Goal: Task Accomplishment & Management: Use online tool/utility

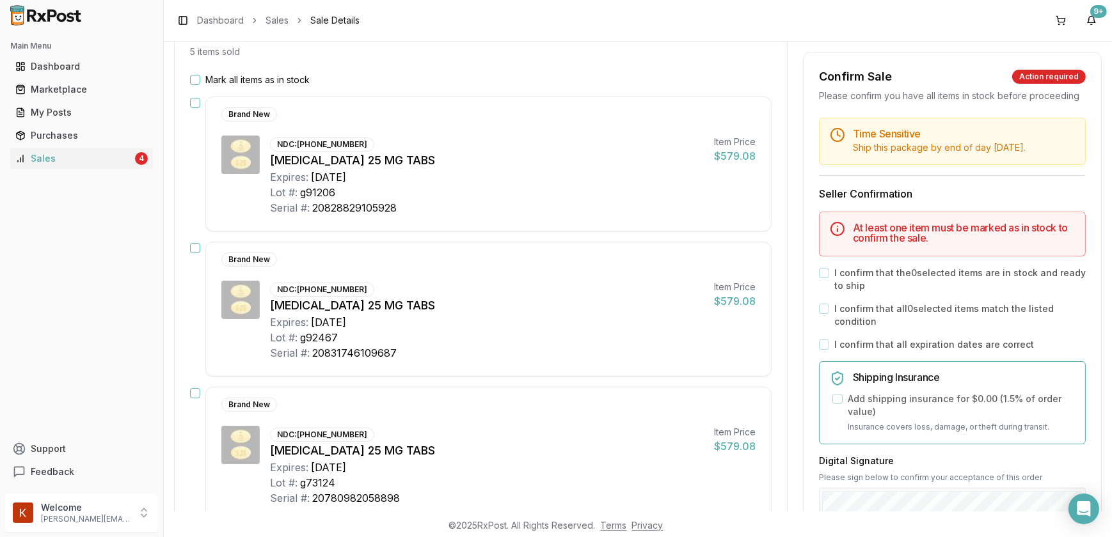
scroll to position [6, 0]
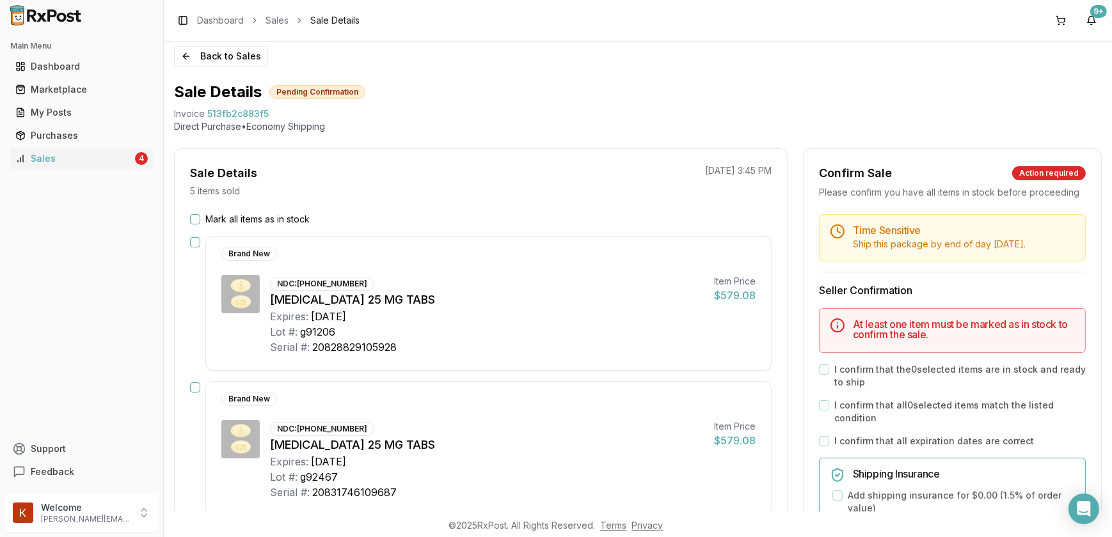
click at [190, 219] on button "Mark all items as in stock" at bounding box center [195, 219] width 10 height 10
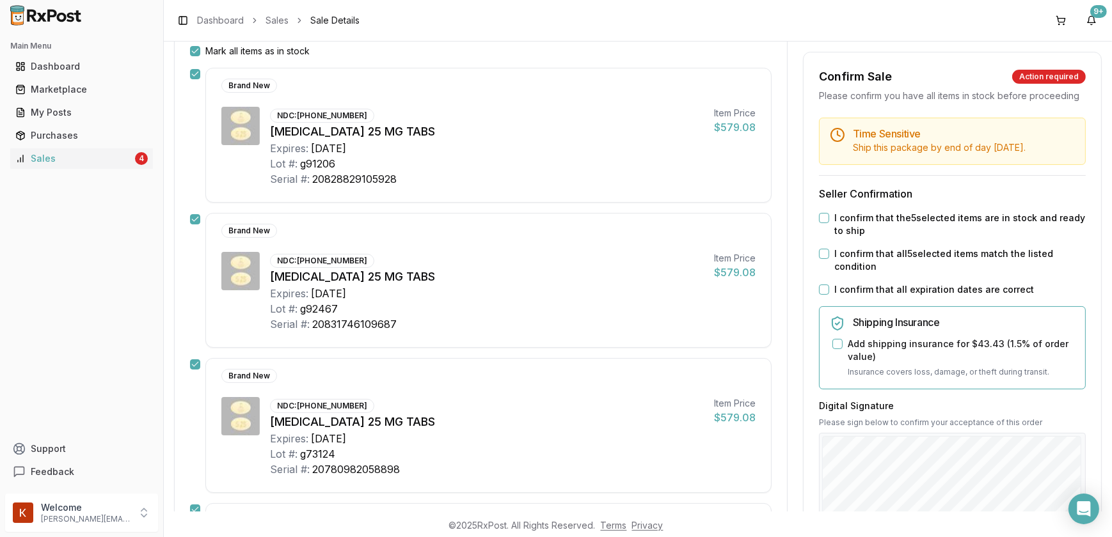
scroll to position [180, 0]
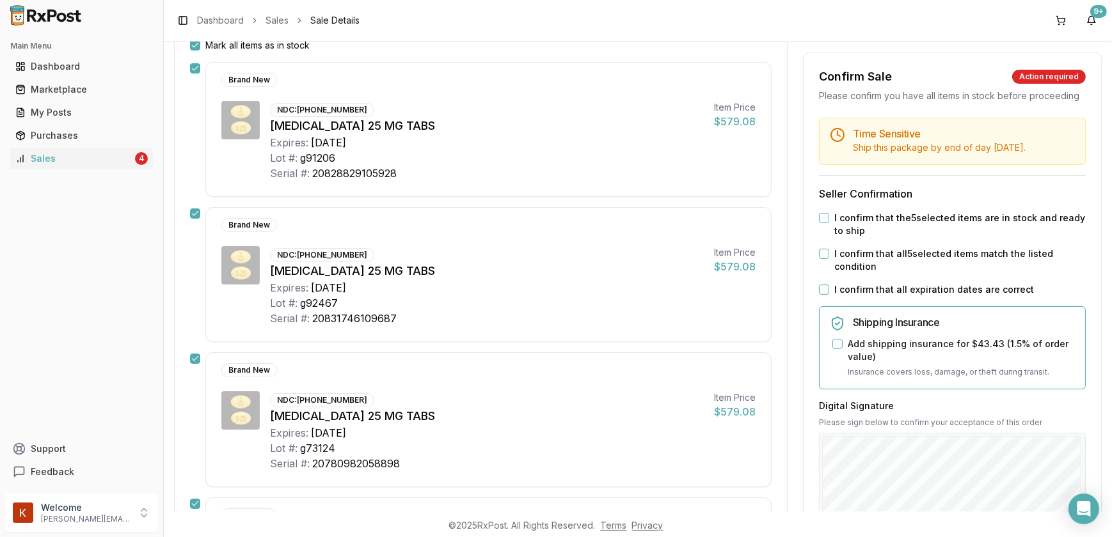
click at [819, 223] on button "I confirm that the 5 selected items are in stock and ready to ship" at bounding box center [824, 218] width 10 height 10
click at [819, 259] on button "I confirm that all 5 selected items match the listed condition" at bounding box center [824, 254] width 10 height 10
click at [822, 295] on button "I confirm that all expiration dates are correct" at bounding box center [824, 290] width 10 height 10
click at [837, 349] on button "Add shipping insurance for $43.43 ( 1.5 % of order value)" at bounding box center [837, 344] width 10 height 10
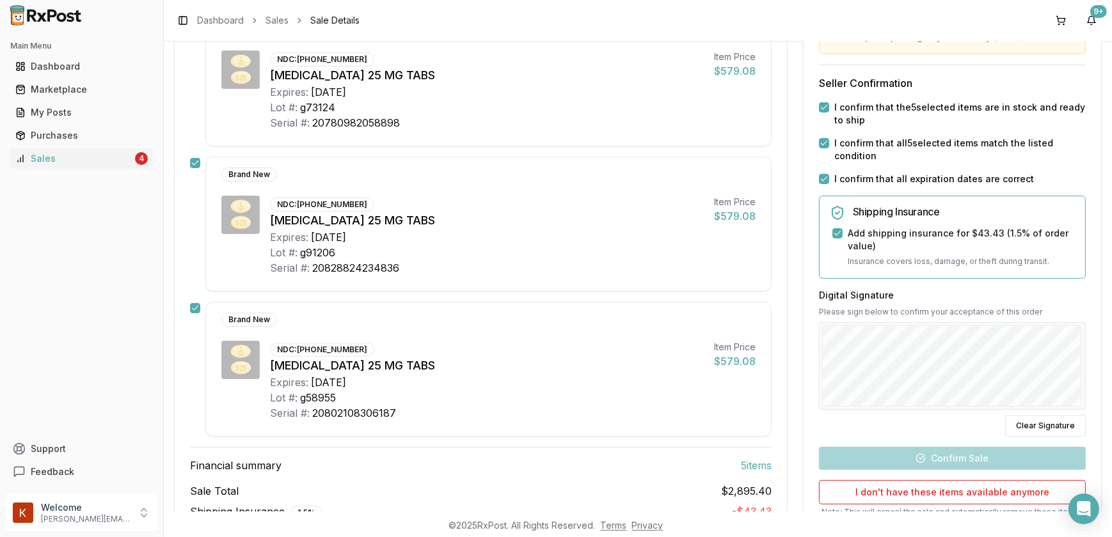
scroll to position [626, 0]
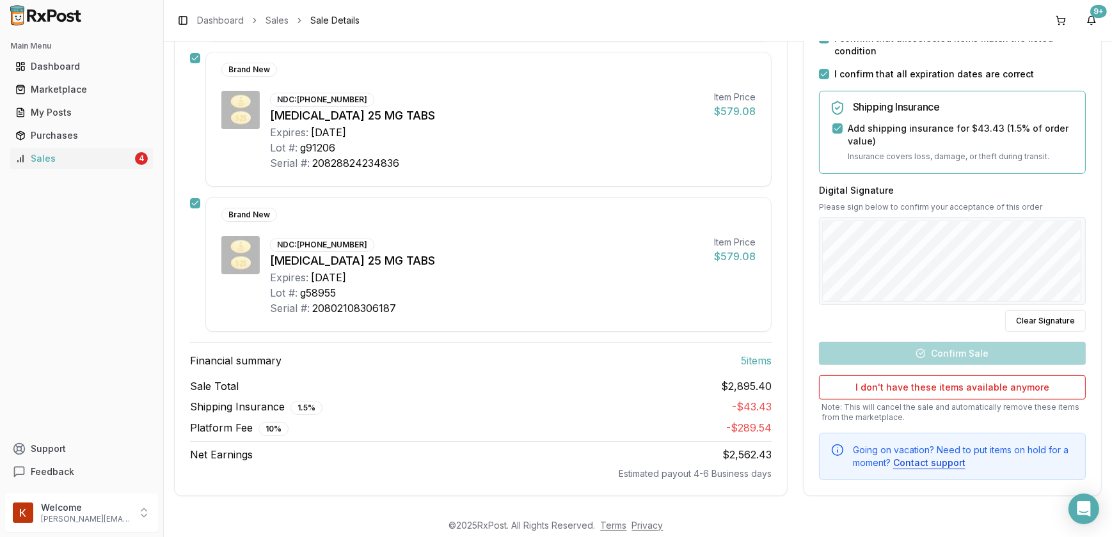
click at [884, 302] on div "Digital Signature Please sign below to confirm your acceptance of this order Cl…" at bounding box center [952, 258] width 267 height 148
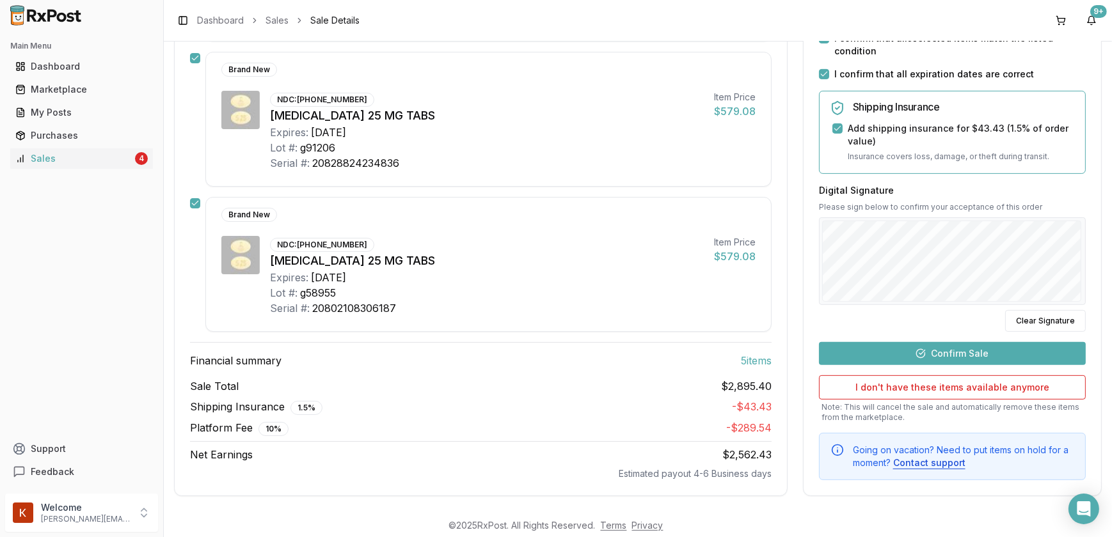
click at [868, 319] on div "Digital Signature Please sign below to confirm your acceptance of this order Cl…" at bounding box center [952, 258] width 267 height 148
click at [930, 352] on button "Confirm Sale" at bounding box center [952, 353] width 267 height 23
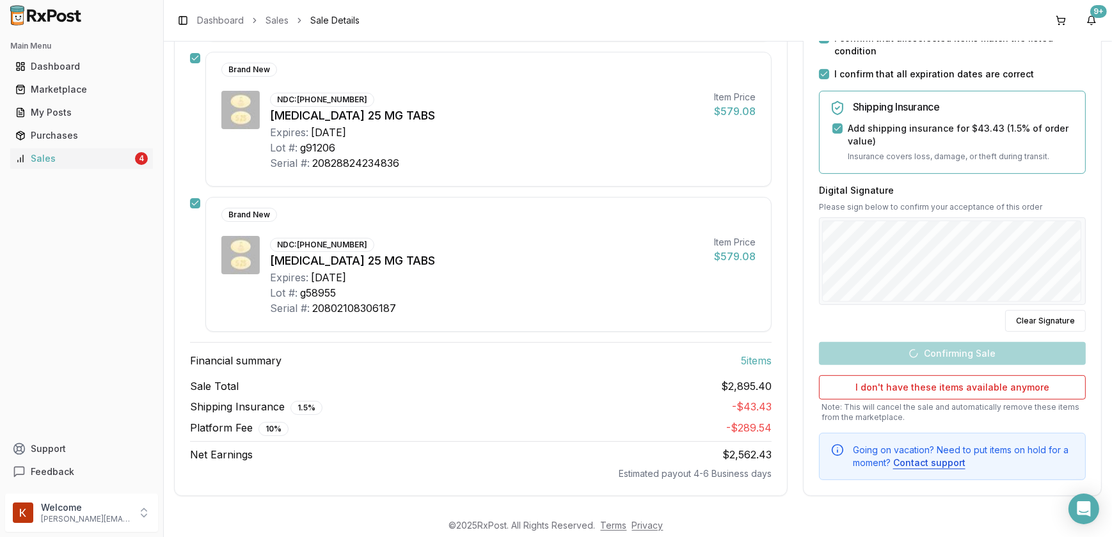
scroll to position [603, 0]
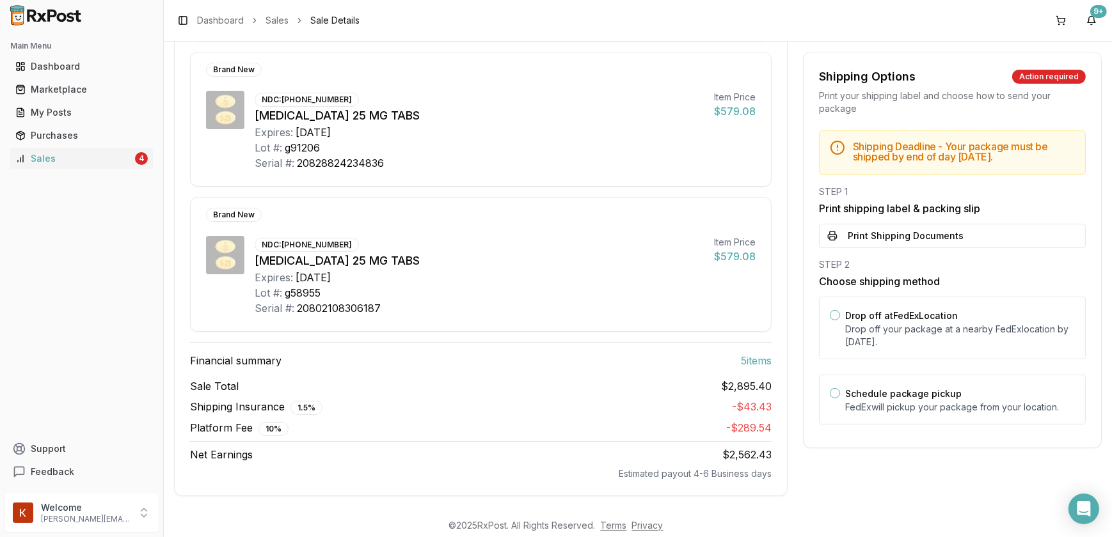
click at [891, 241] on button "Print Shipping Documents" at bounding box center [952, 236] width 267 height 24
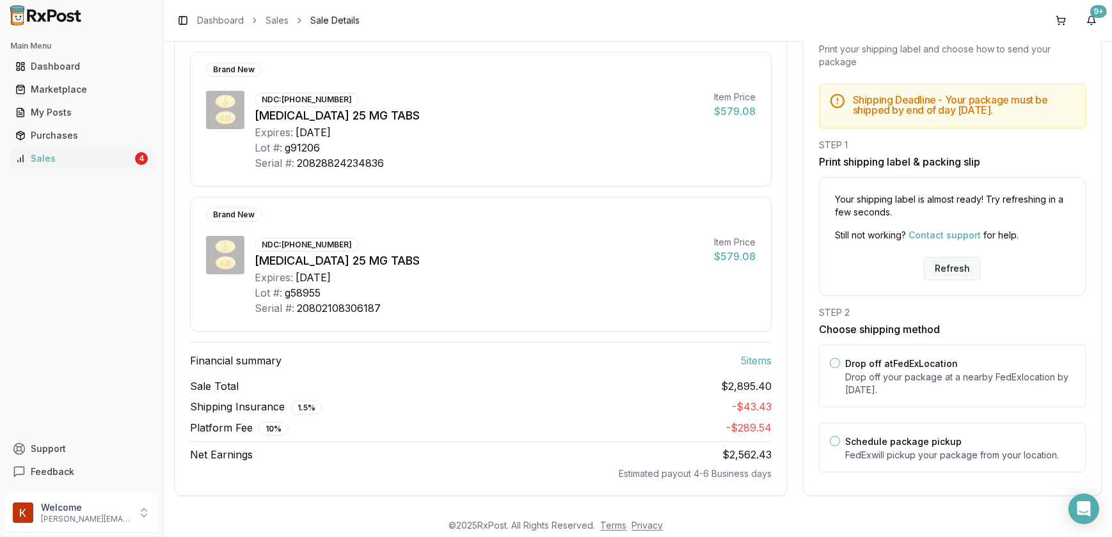
click at [942, 262] on button "Refresh" at bounding box center [952, 268] width 57 height 23
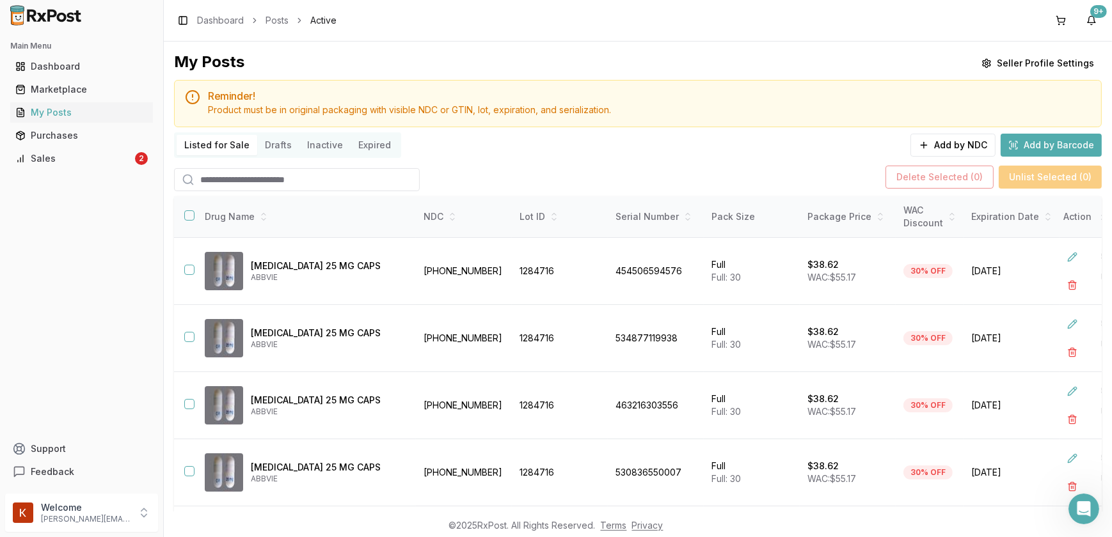
scroll to position [108, 0]
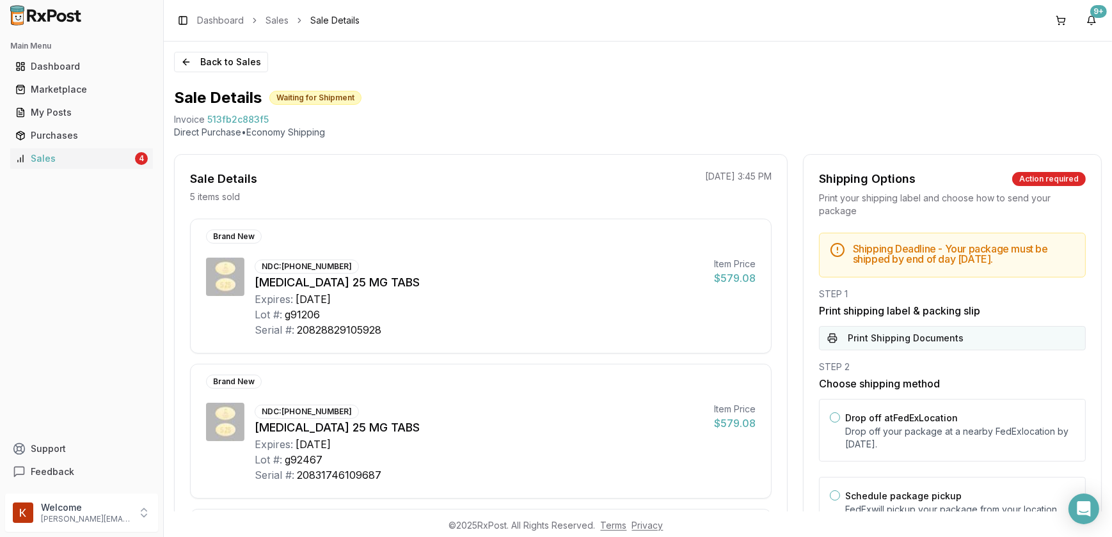
click at [906, 340] on button "Print Shipping Documents" at bounding box center [952, 338] width 267 height 24
